Goal: Task Accomplishment & Management: Use online tool/utility

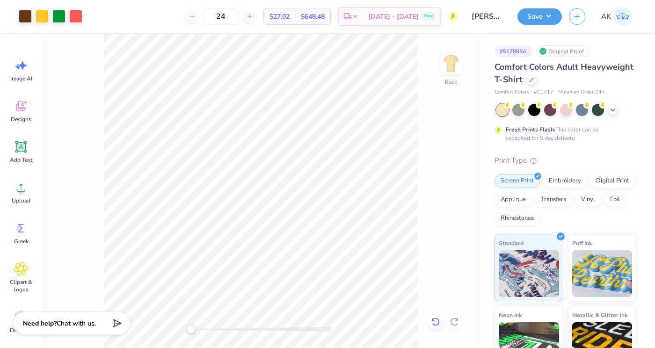
click at [440, 322] on icon at bounding box center [435, 321] width 9 height 9
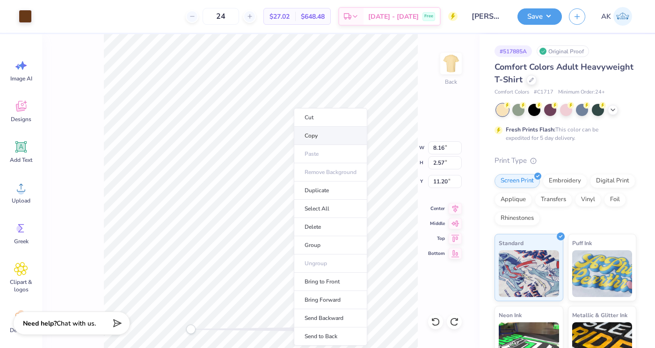
click at [320, 132] on li "Copy" at bounding box center [330, 136] width 73 height 18
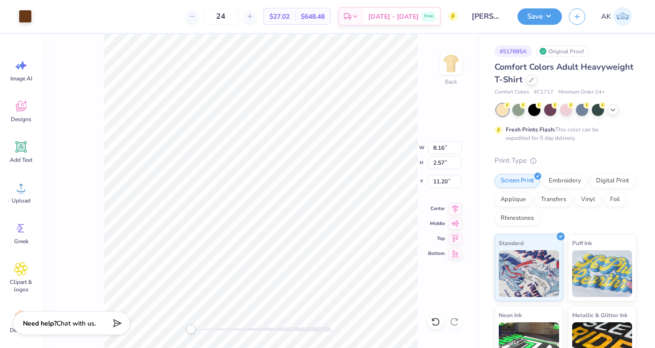
type input "14.89"
click at [435, 324] on icon at bounding box center [435, 321] width 9 height 9
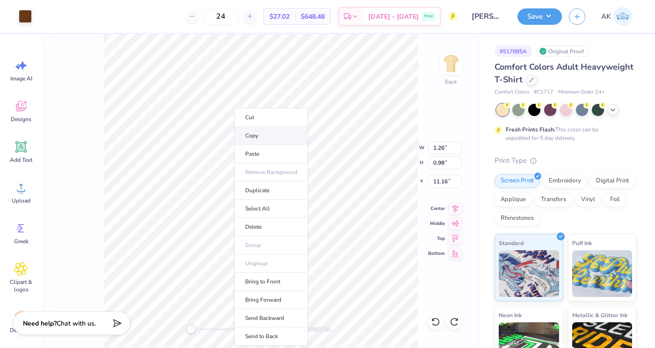
click at [255, 135] on li "Copy" at bounding box center [271, 136] width 73 height 18
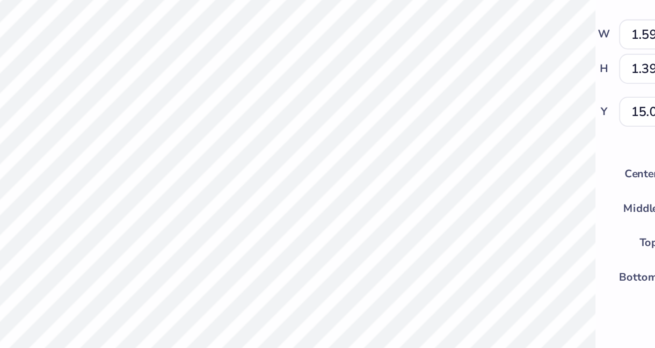
type input "1.41"
type input "1.38"
type input "15.05"
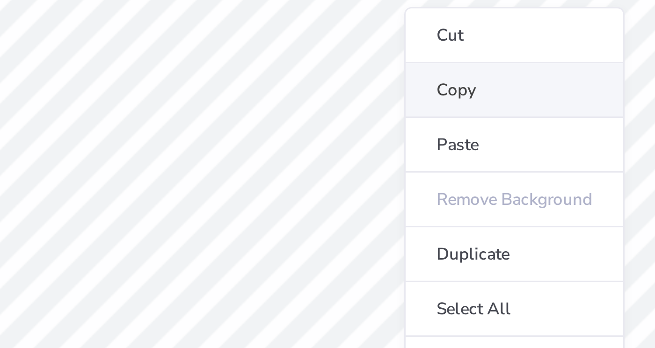
click at [328, 189] on li "Copy" at bounding box center [350, 186] width 73 height 18
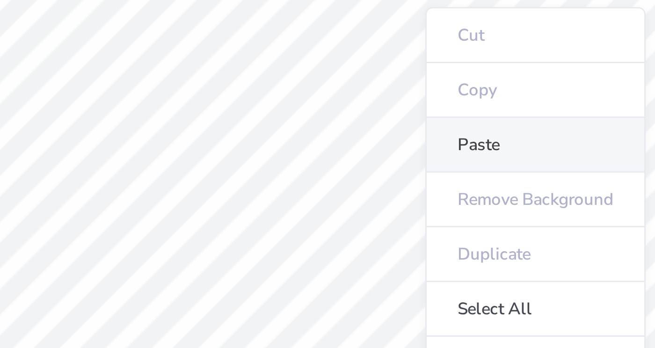
click at [339, 200] on li "Paste" at bounding box center [357, 205] width 73 height 18
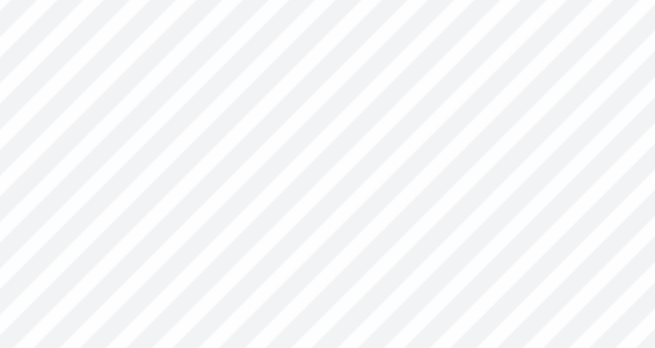
type input "15.30"
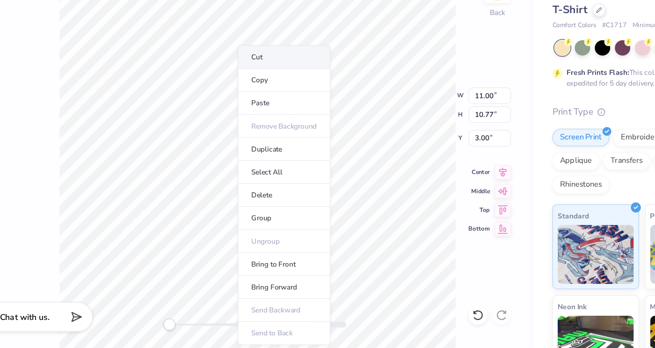
click at [277, 116] on li "Cut" at bounding box center [281, 117] width 73 height 19
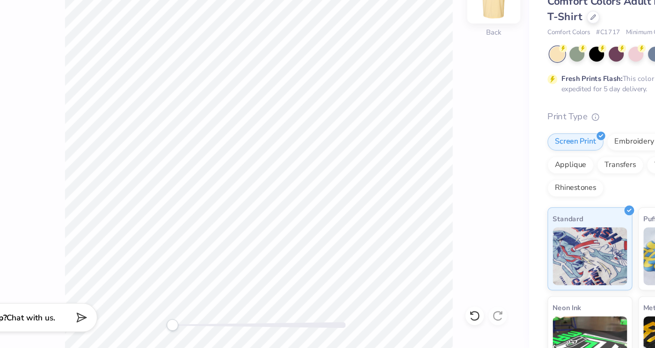
click at [448, 71] on img at bounding box center [451, 63] width 37 height 37
type input "12.31"
type input "12.05"
click at [455, 213] on icon at bounding box center [455, 207] width 13 height 11
click at [456, 209] on icon at bounding box center [455, 207] width 13 height 11
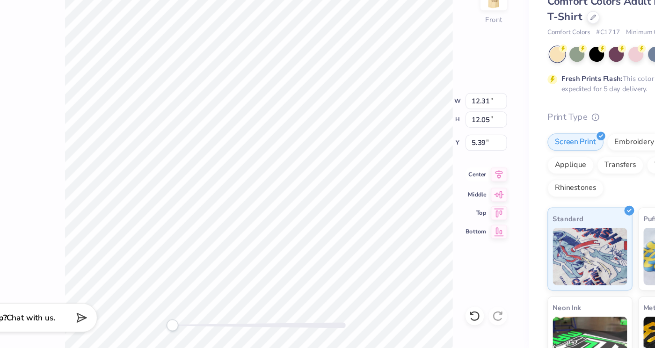
click at [456, 209] on icon at bounding box center [455, 207] width 13 height 11
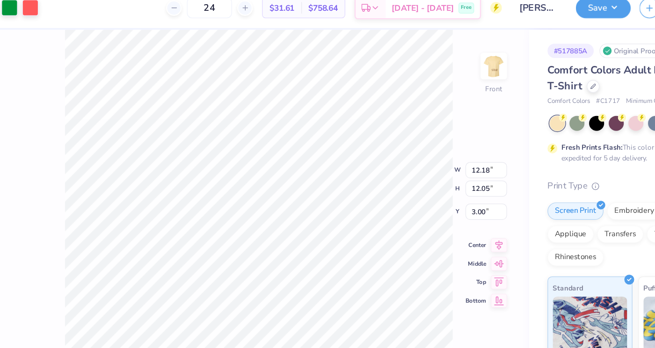
type input "3.00"
type input "12.74"
type input "12.61"
click at [456, 208] on icon at bounding box center [455, 207] width 13 height 11
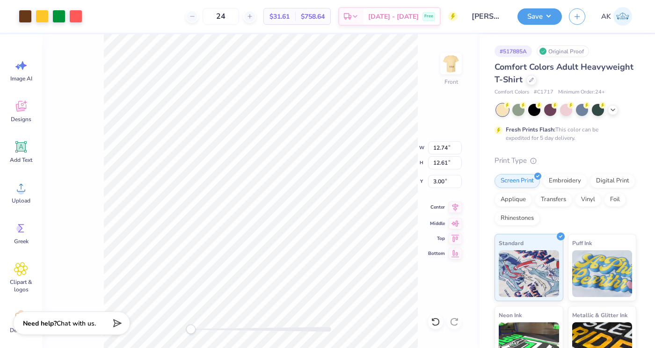
click at [454, 212] on icon at bounding box center [455, 207] width 13 height 11
click at [452, 66] on img at bounding box center [451, 63] width 37 height 37
type input "5.04"
type input "1.56"
type input "4.41"
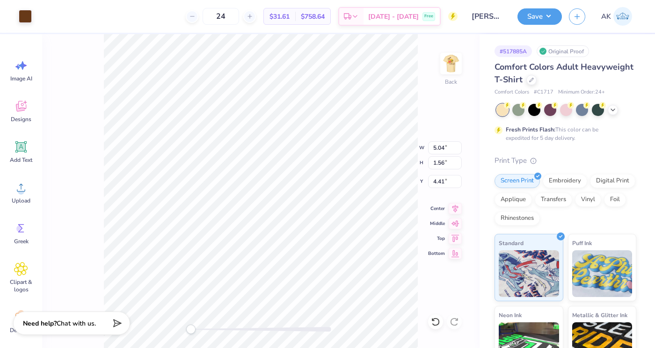
type input "3.86"
type input "1.19"
type input "3.26"
type input "3.00"
click at [448, 66] on img at bounding box center [451, 63] width 37 height 37
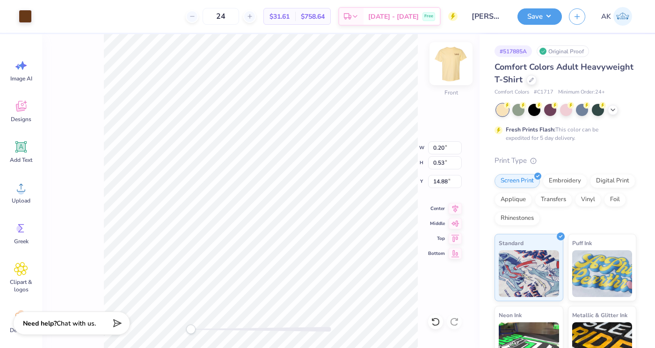
click at [444, 70] on img at bounding box center [451, 63] width 37 height 37
type input "0.52"
type input "12.33"
type input "11.54"
type input "3.57"
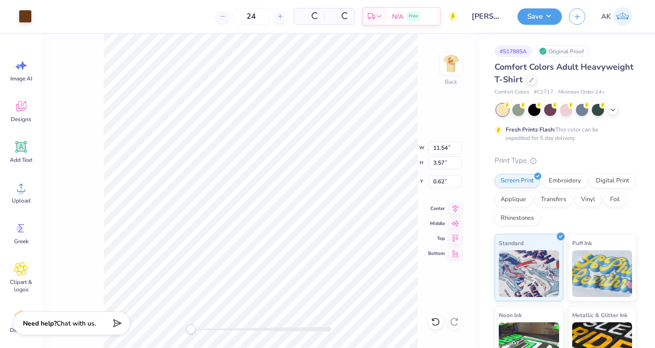
type input "0.62"
type input "0.47"
type input "1.23"
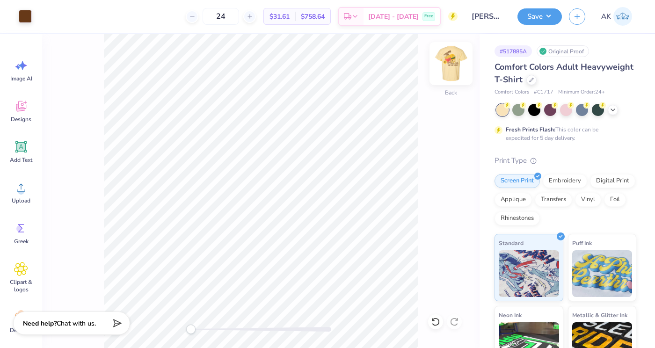
click at [451, 56] on img at bounding box center [451, 63] width 37 height 37
click at [434, 317] on div at bounding box center [435, 322] width 15 height 15
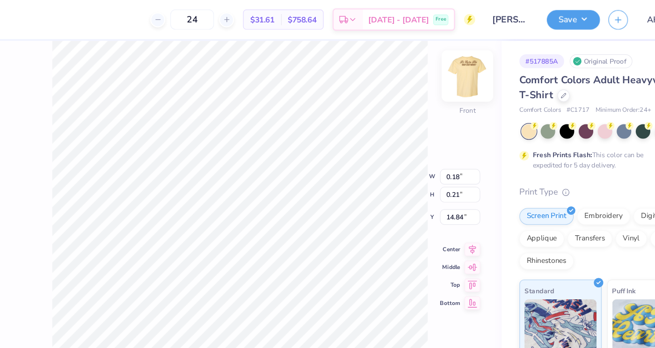
click at [441, 68] on div at bounding box center [451, 63] width 43 height 43
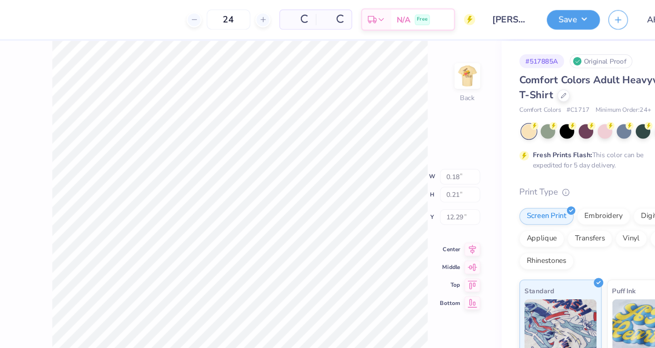
type input "12.29"
type input "1.05"
type input "1.23"
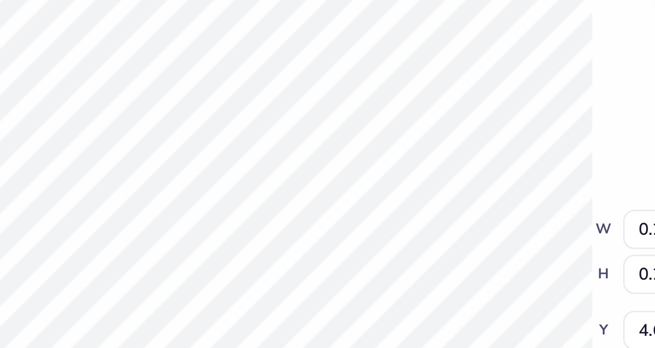
type input "0.22"
type input "0.25"
type input "4.63"
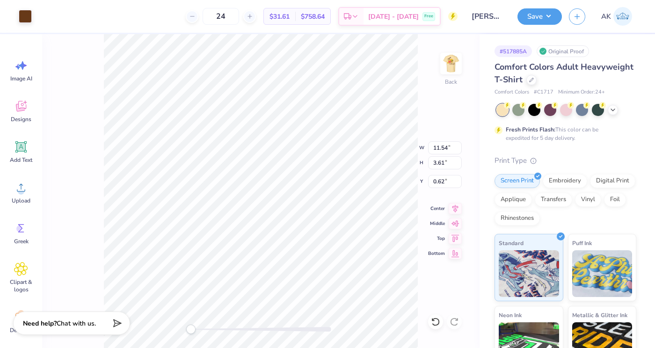
type input "5.07"
type input "1.58"
type input "2.64"
type input "3.00"
click at [530, 18] on button "Save" at bounding box center [540, 15] width 44 height 16
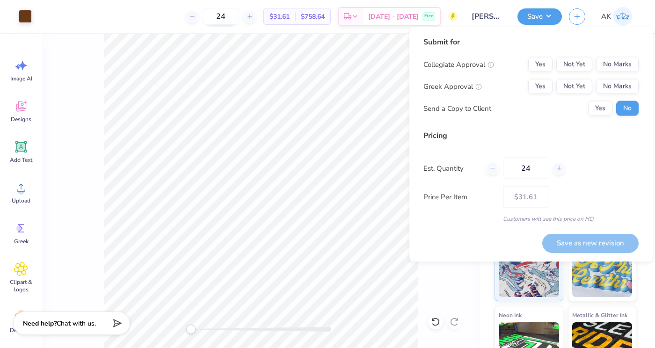
click at [238, 15] on input "24" at bounding box center [221, 16] width 37 height 17
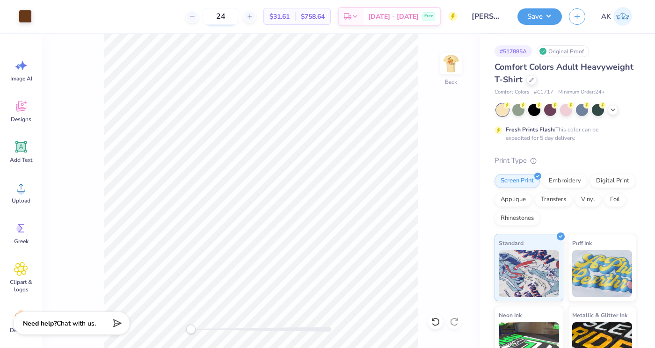
type input "2"
type input "50"
click at [454, 63] on img at bounding box center [451, 63] width 37 height 37
click at [448, 67] on img at bounding box center [451, 63] width 37 height 37
click at [540, 18] on button "Save" at bounding box center [540, 15] width 44 height 16
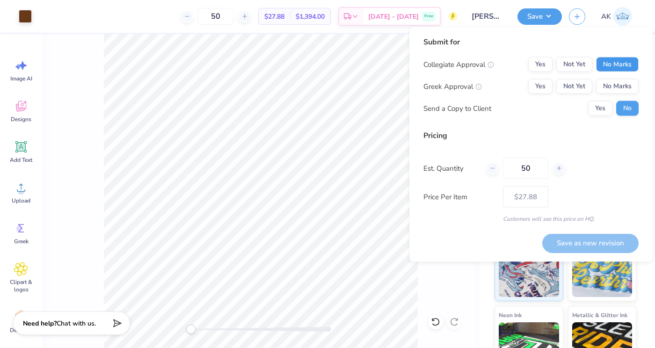
click at [605, 61] on button "No Marks" at bounding box center [617, 64] width 43 height 15
click at [575, 85] on button "Not Yet" at bounding box center [575, 86] width 36 height 15
click at [577, 249] on button "Save as new revision" at bounding box center [591, 243] width 96 height 19
type input "$27.88"
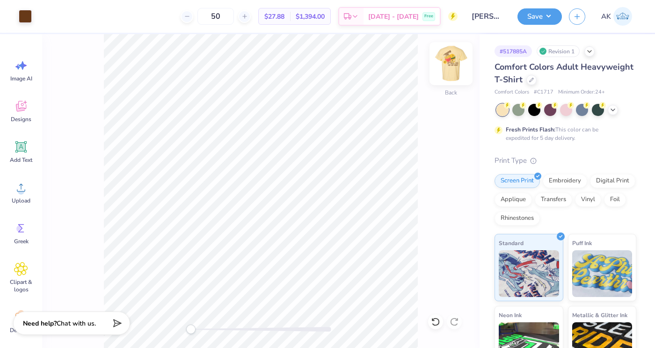
click at [449, 71] on img at bounding box center [451, 63] width 37 height 37
click at [447, 72] on img at bounding box center [451, 63] width 37 height 37
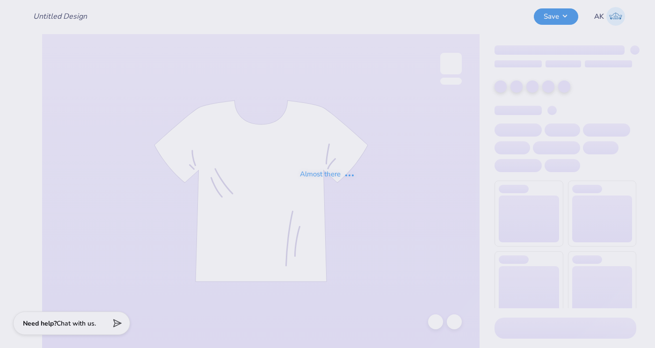
type input "dsig hoco"
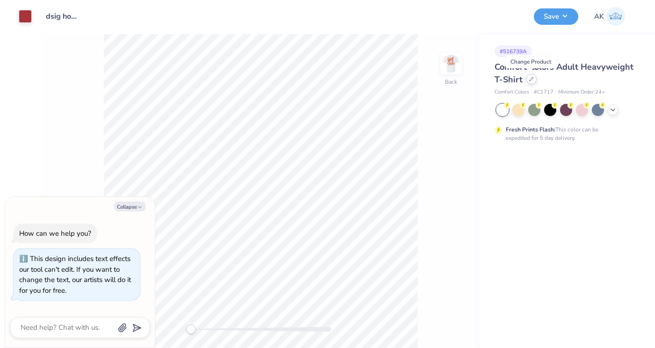
click at [530, 80] on icon at bounding box center [532, 79] width 4 height 4
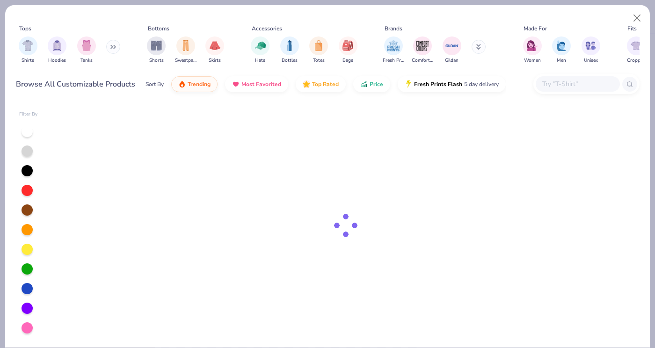
type textarea "x"
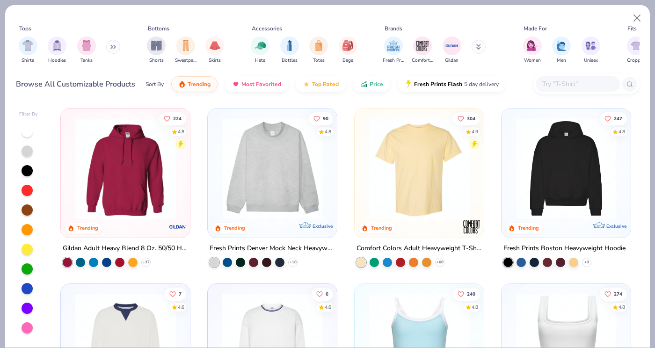
click at [551, 85] on input "text" at bounding box center [578, 84] width 72 height 11
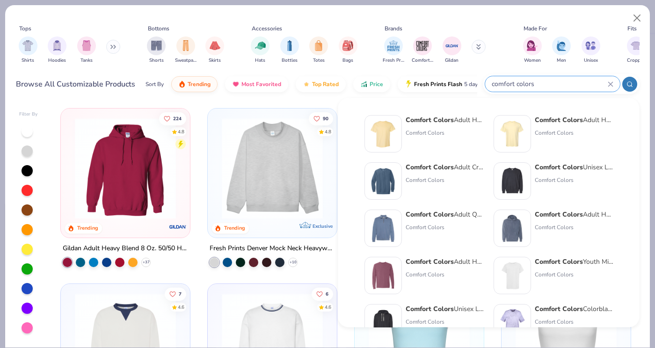
type input "comfort colors"
click at [561, 173] on div "Comfort Colors Unisex Lightweight Cotton Crewneck Sweatshirt Comfort Colors" at bounding box center [574, 180] width 79 height 37
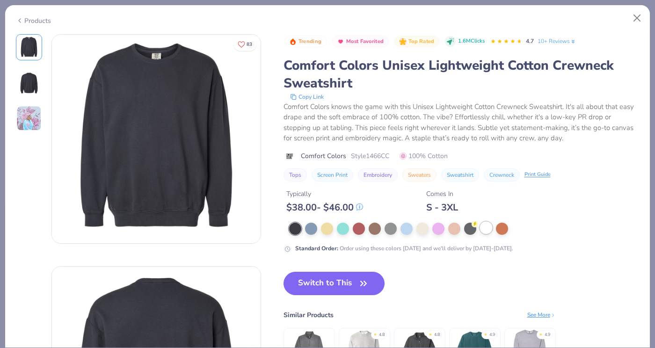
click at [484, 227] on div at bounding box center [486, 228] width 12 height 12
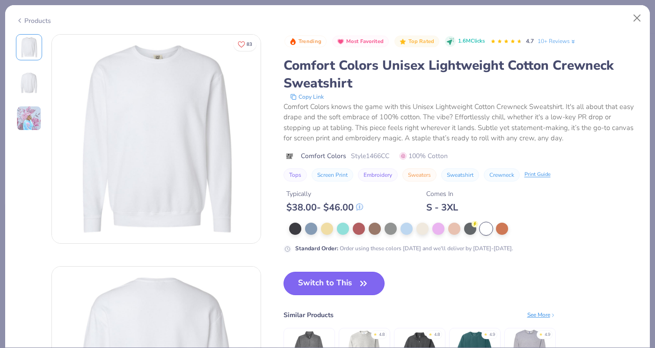
click at [301, 279] on button "Switch to This" at bounding box center [335, 283] width 102 height 23
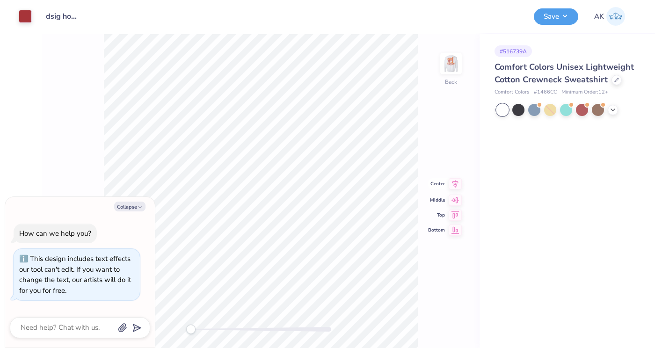
click at [452, 184] on icon at bounding box center [455, 183] width 13 height 11
click at [453, 63] on img at bounding box center [451, 63] width 37 height 37
click at [453, 187] on icon at bounding box center [455, 183] width 13 height 11
click at [423, 142] on div "Front Center Middle Top Bottom" at bounding box center [261, 191] width 438 height 314
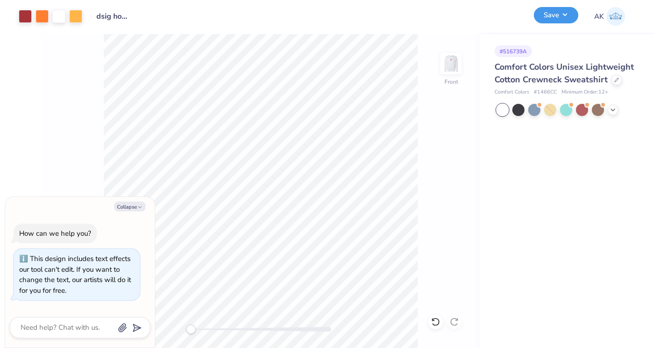
click at [571, 14] on button "Save" at bounding box center [556, 15] width 44 height 16
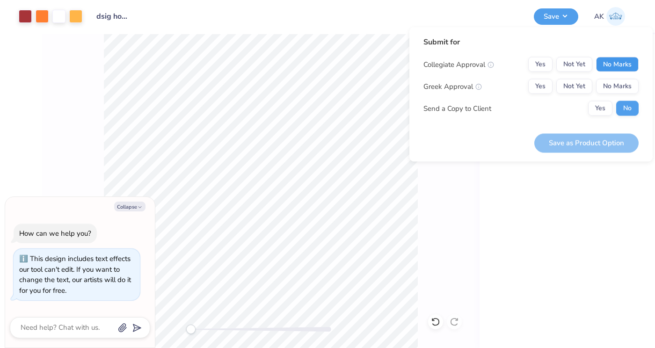
click at [610, 65] on button "No Marks" at bounding box center [617, 64] width 43 height 15
click at [572, 89] on button "Not Yet" at bounding box center [575, 86] width 36 height 15
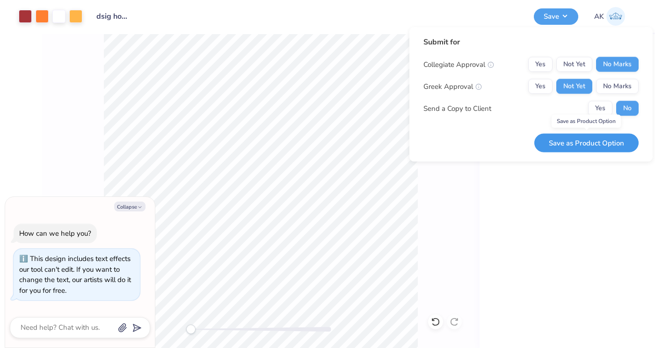
click at [573, 146] on button "Save as Product Option" at bounding box center [587, 142] width 104 height 19
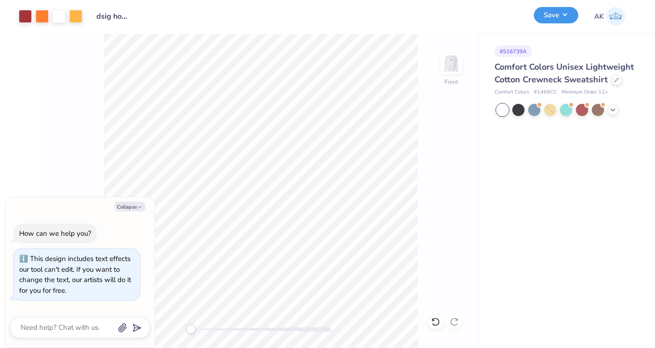
click at [540, 19] on button "Save" at bounding box center [556, 15] width 44 height 16
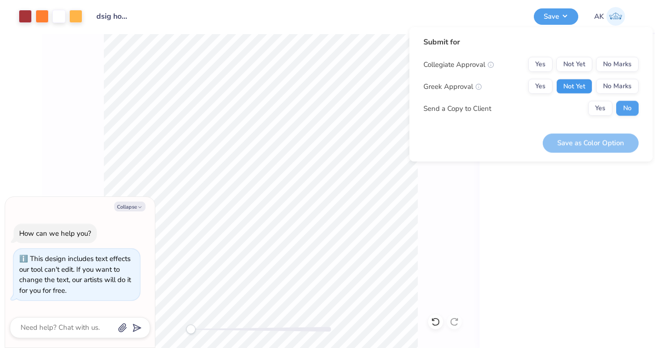
click at [579, 85] on button "Not Yet" at bounding box center [575, 86] width 36 height 15
click at [606, 70] on button "No Marks" at bounding box center [617, 64] width 43 height 15
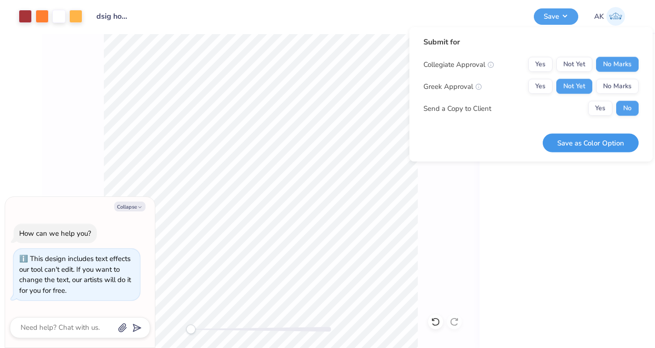
click at [600, 138] on button "Save as Color Option" at bounding box center [591, 142] width 96 height 19
type textarea "x"
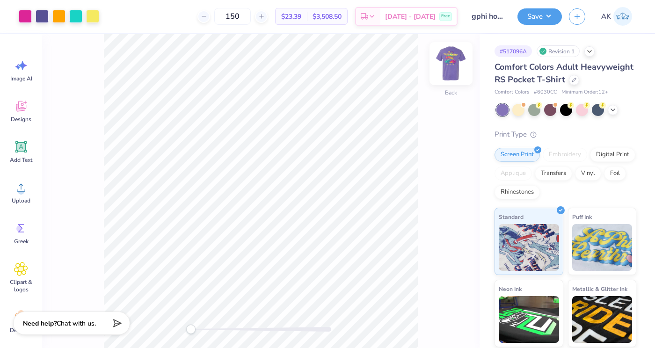
click at [444, 70] on img at bounding box center [451, 63] width 37 height 37
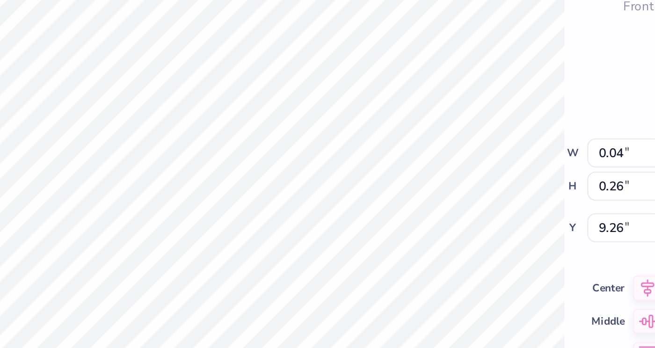
type input "3.35"
type input "1.24"
type input "8.86"
type input "0.04"
type input "0.26"
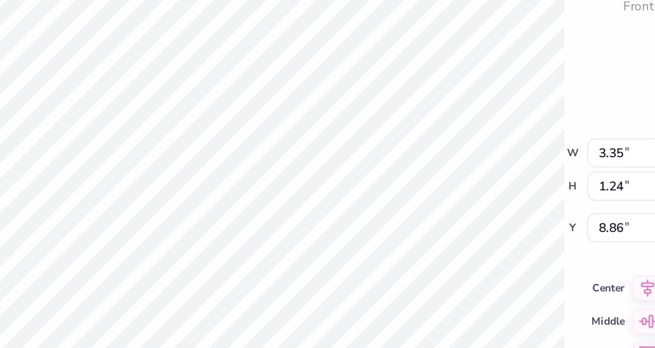
type input "9.26"
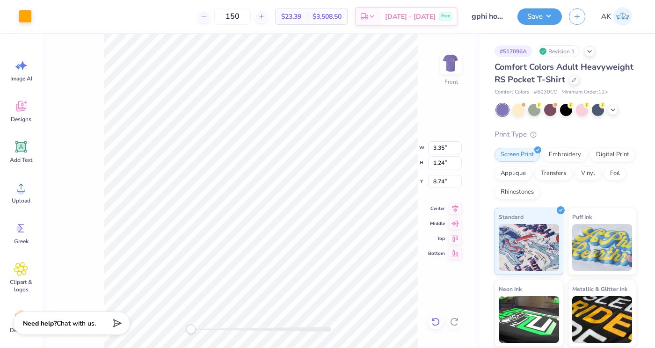
click at [436, 319] on icon at bounding box center [435, 321] width 9 height 9
click at [437, 325] on icon at bounding box center [436, 322] width 8 height 8
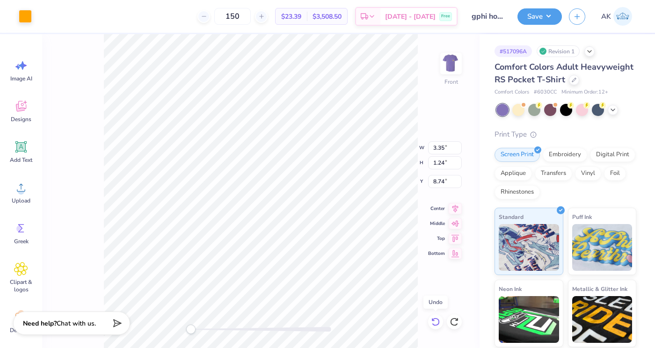
type input "8.86"
click at [437, 325] on icon at bounding box center [436, 322] width 8 height 8
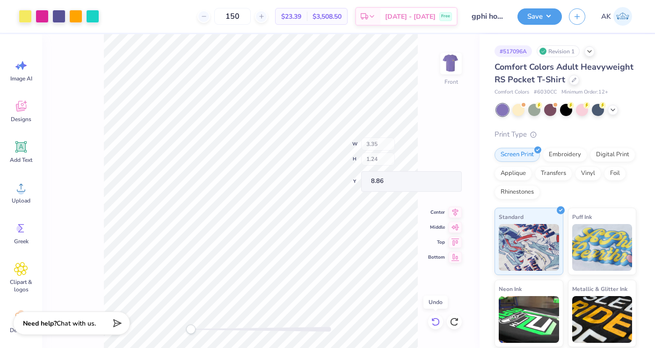
click at [437, 325] on icon at bounding box center [436, 322] width 8 height 8
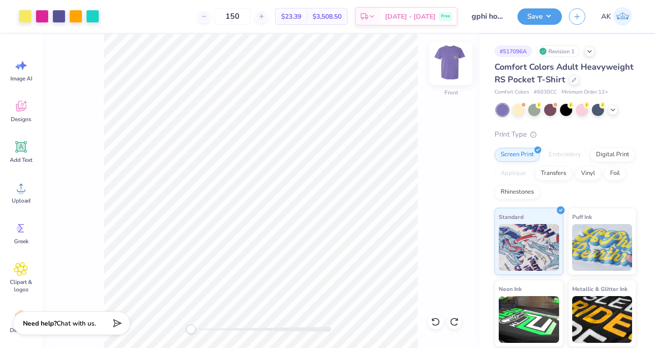
click at [448, 69] on img at bounding box center [451, 63] width 37 height 37
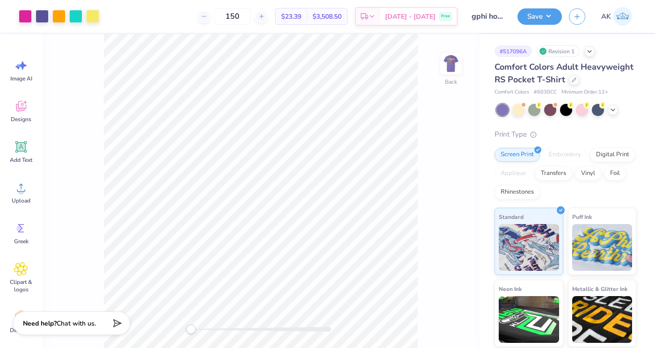
click at [479, 62] on div "Back" at bounding box center [261, 191] width 438 height 314
click at [458, 62] on img at bounding box center [451, 63] width 37 height 37
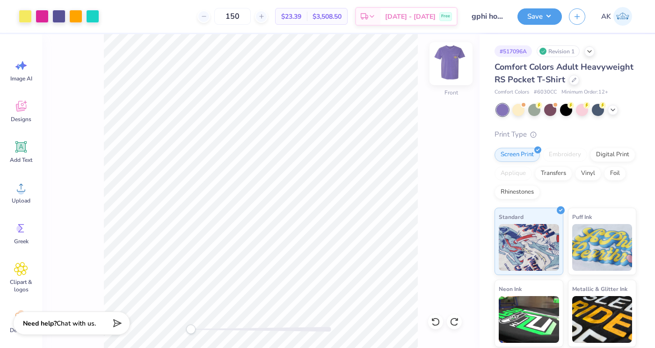
click at [452, 61] on img at bounding box center [451, 63] width 37 height 37
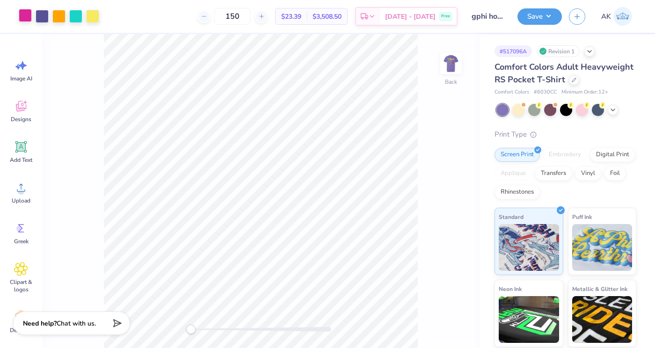
click at [29, 20] on div at bounding box center [25, 15] width 13 height 13
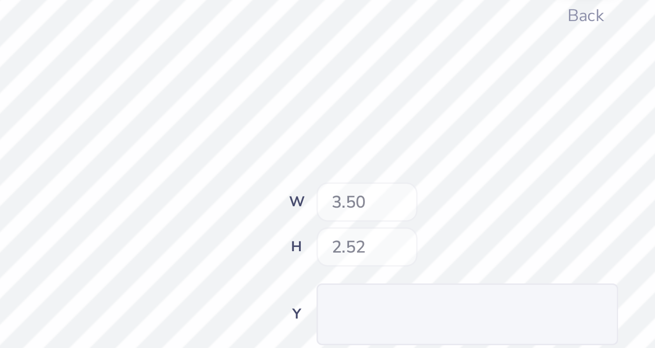
type input "1.01"
type input "0.66"
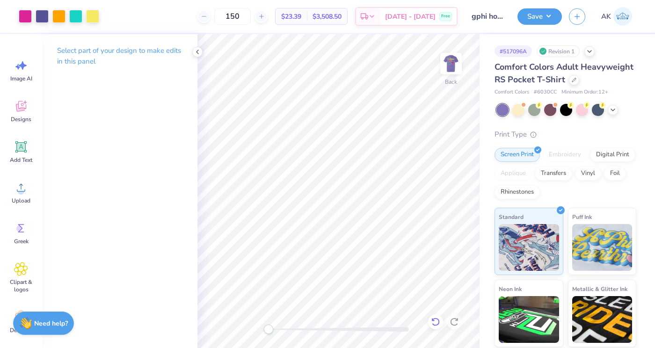
click at [434, 321] on icon at bounding box center [435, 321] width 9 height 9
click at [25, 11] on div at bounding box center [25, 15] width 13 height 13
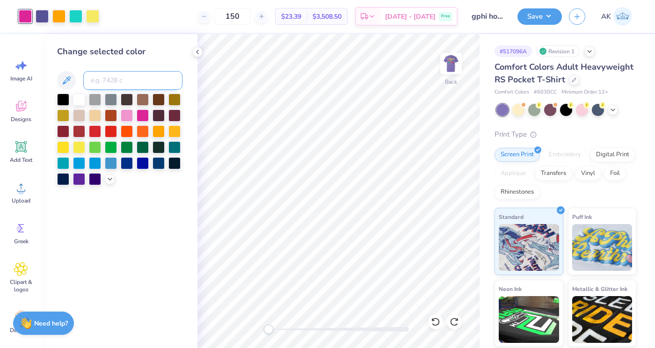
click at [107, 82] on input at bounding box center [132, 80] width 99 height 19
type input "7670"
click at [249, 17] on input "150" at bounding box center [232, 16] width 37 height 17
type input "1203255"
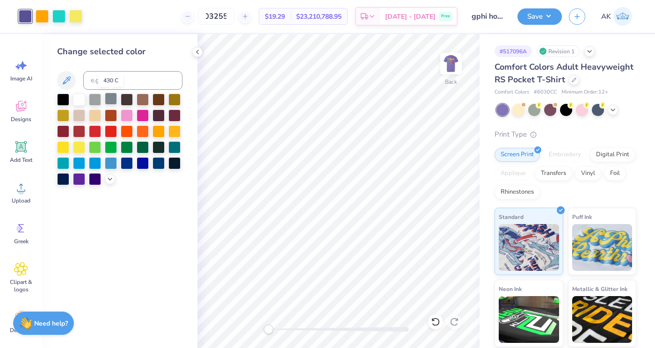
scroll to position [0, 0]
click at [146, 81] on input at bounding box center [132, 80] width 99 height 19
type input "3255"
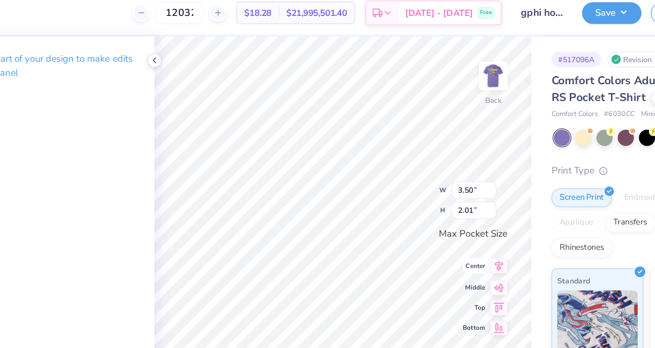
click at [451, 211] on icon at bounding box center [455, 205] width 13 height 11
click at [453, 207] on icon at bounding box center [455, 207] width 13 height 11
click at [457, 224] on icon at bounding box center [456, 221] width 8 height 6
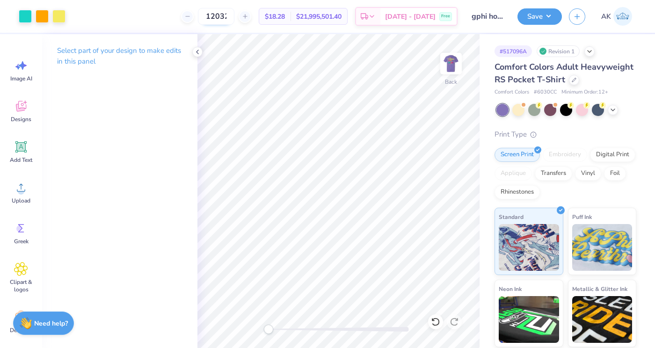
click at [228, 14] on input "1203255" at bounding box center [216, 16] width 37 height 17
type input "125"
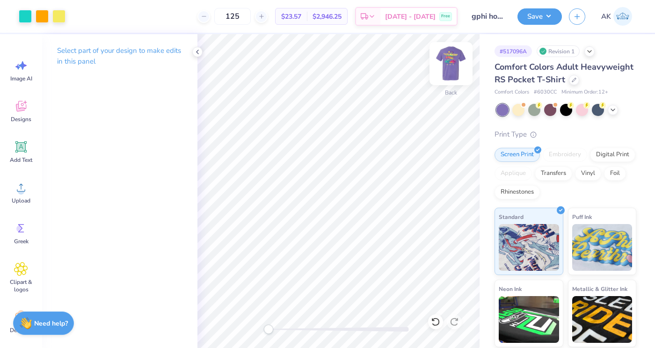
click at [457, 60] on img at bounding box center [451, 63] width 37 height 37
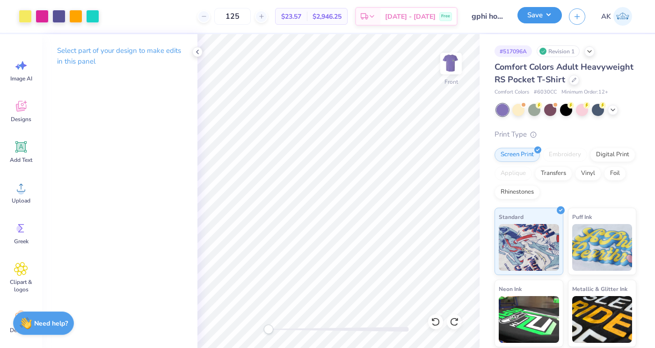
click at [543, 16] on button "Save" at bounding box center [540, 15] width 44 height 16
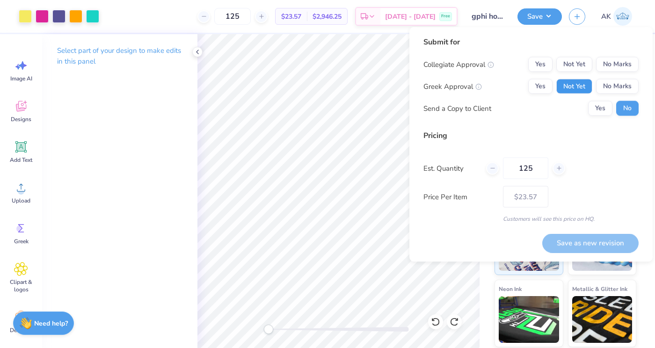
click at [584, 85] on button "Not Yet" at bounding box center [575, 86] width 36 height 15
click at [613, 70] on button "No Marks" at bounding box center [617, 64] width 43 height 15
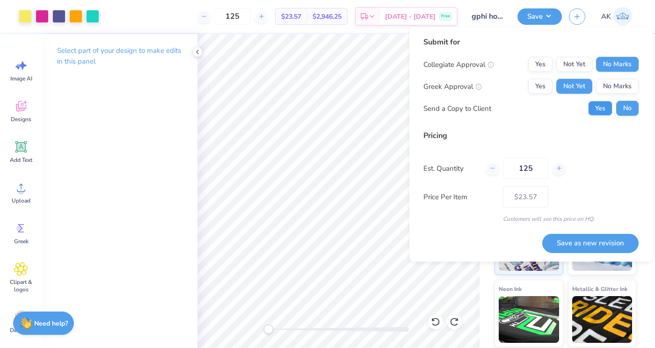
click at [610, 109] on button "Yes" at bounding box center [600, 108] width 24 height 15
click at [601, 249] on button "Save as new revision" at bounding box center [591, 243] width 96 height 19
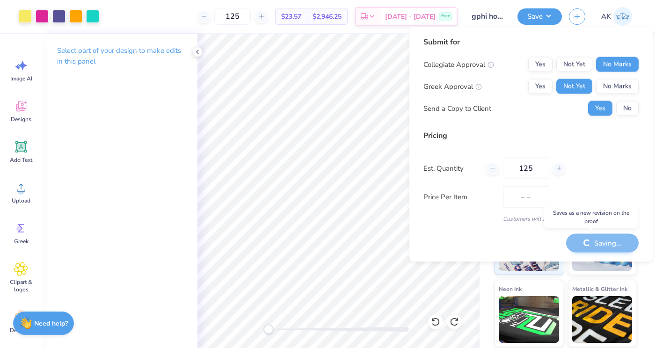
type input "$23.57"
